Goal: Entertainment & Leisure: Consume media (video, audio)

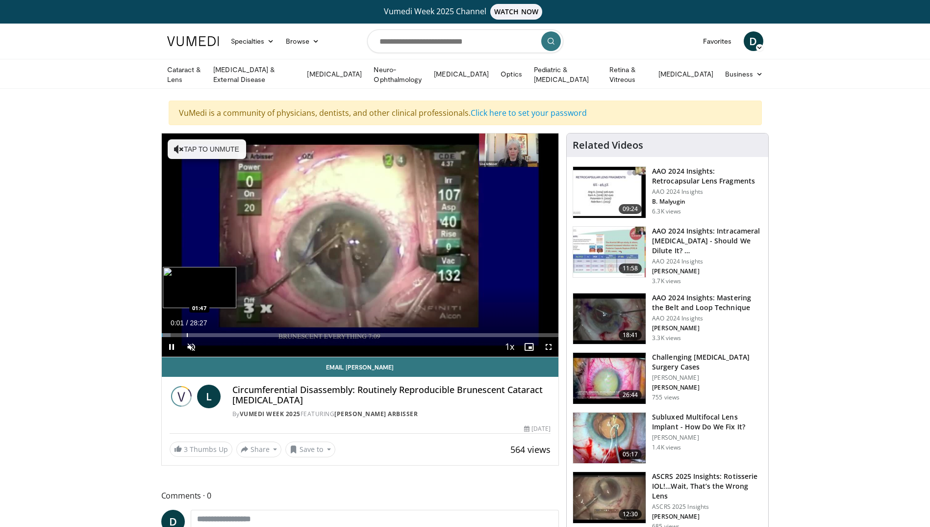
click at [187, 333] on div "Progress Bar" at bounding box center [187, 335] width 1 height 4
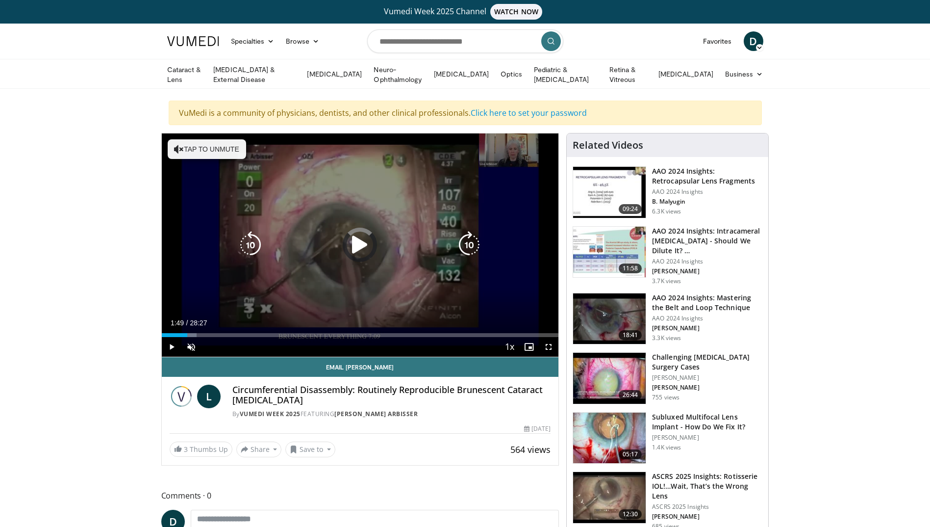
drag, startPoint x: 210, startPoint y: 331, endPoint x: 228, endPoint y: 333, distance: 17.9
click at [218, 331] on div "Loaded : 8.80% 01:49 03:24" at bounding box center [360, 332] width 397 height 9
drag, startPoint x: 240, startPoint y: 330, endPoint x: 258, endPoint y: 332, distance: 17.7
click at [244, 331] on div "Loaded : 16.27% 04:04 05:39" at bounding box center [360, 332] width 397 height 9
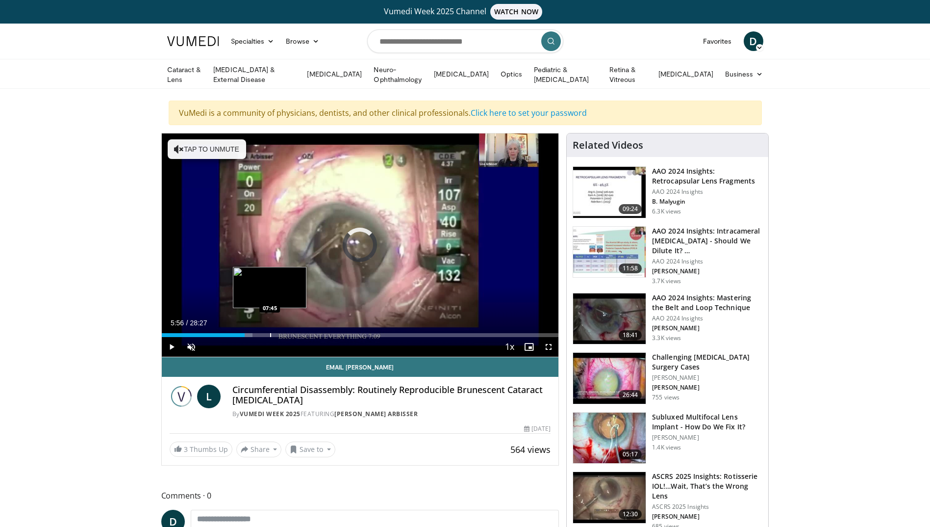
drag, startPoint x: 270, startPoint y: 333, endPoint x: 292, endPoint y: 335, distance: 22.6
click at [274, 333] on div "Loaded : 22.87% 05:56 07:45" at bounding box center [360, 335] width 397 height 4
